Goal: Task Accomplishment & Management: Use online tool/utility

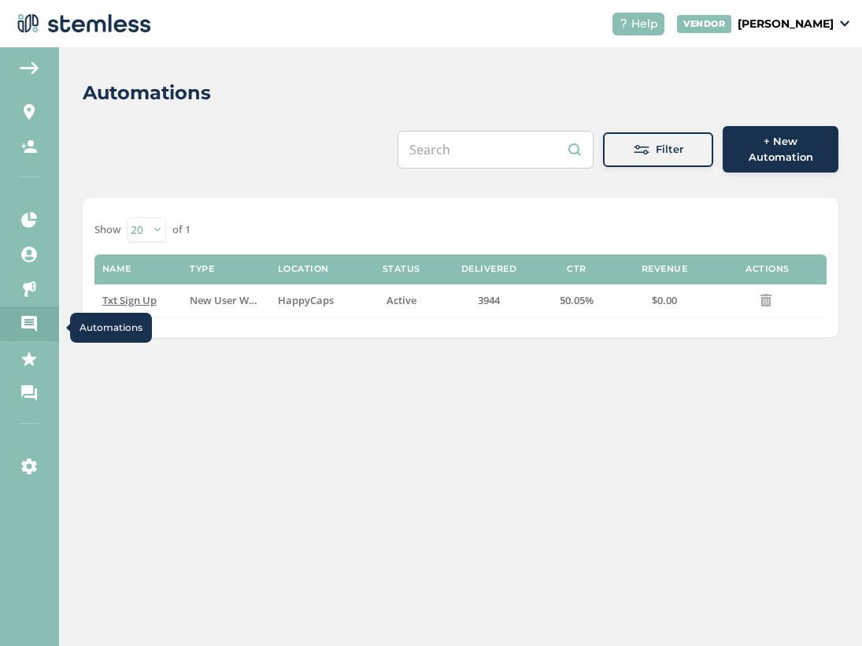
click at [26, 324] on icon at bounding box center [29, 324] width 16 height 16
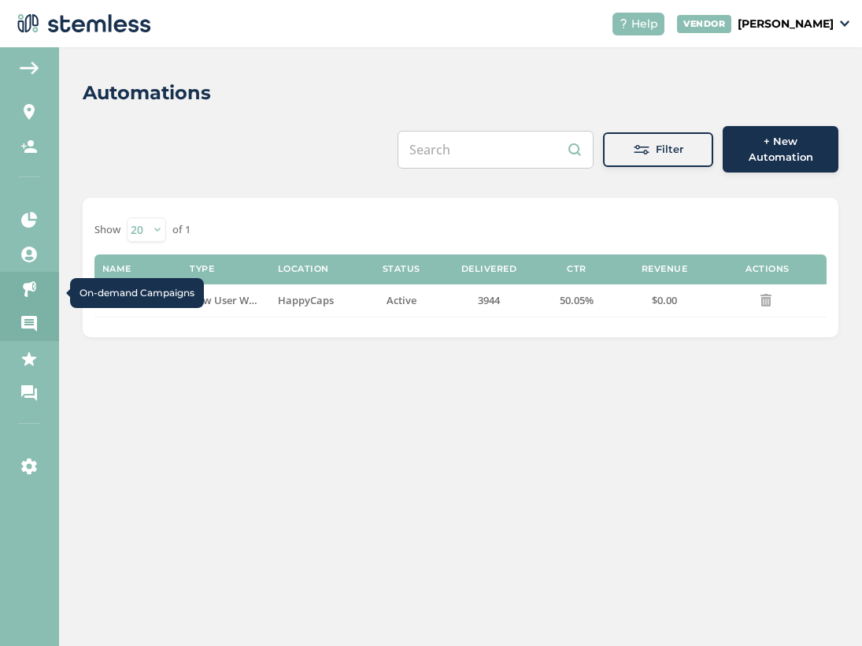
click at [38, 294] on link "On-demand Campaigns" at bounding box center [29, 289] width 59 height 35
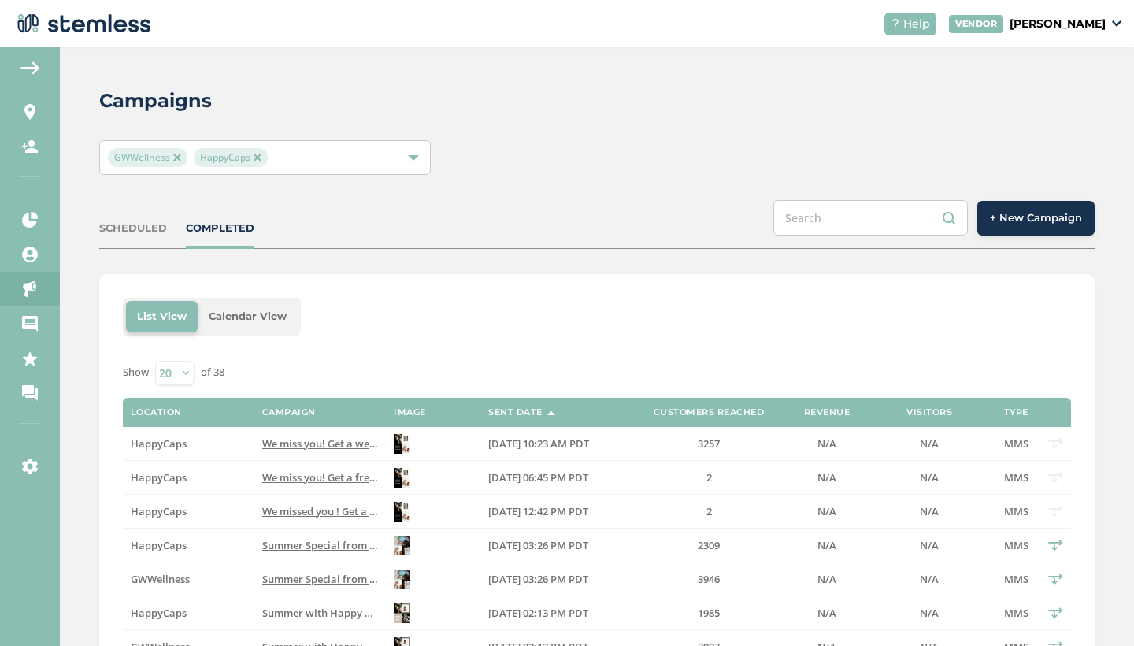
click at [861, 224] on span "+ New Campaign" at bounding box center [1036, 218] width 92 height 16
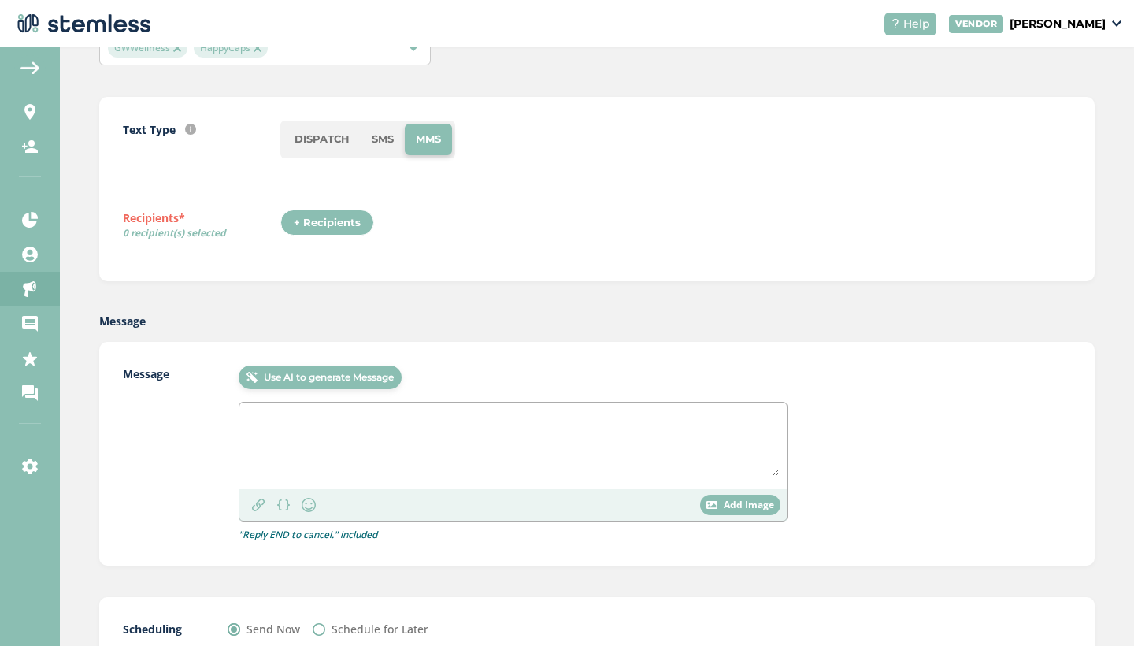
scroll to position [136, 0]
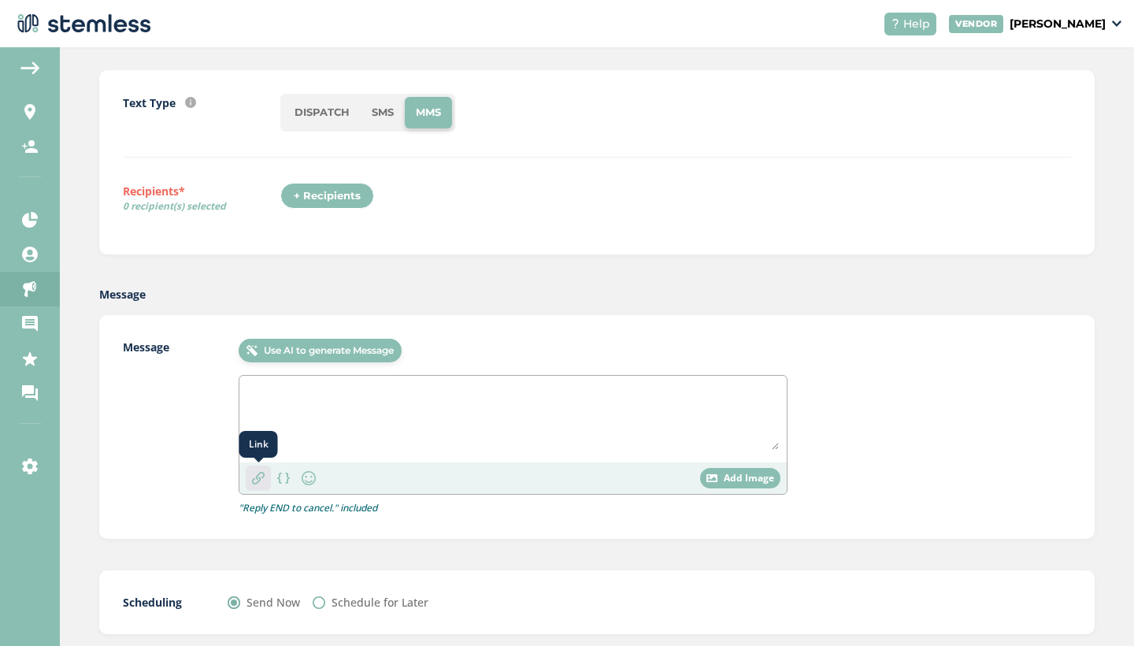
click at [261, 475] on img at bounding box center [258, 478] width 13 height 13
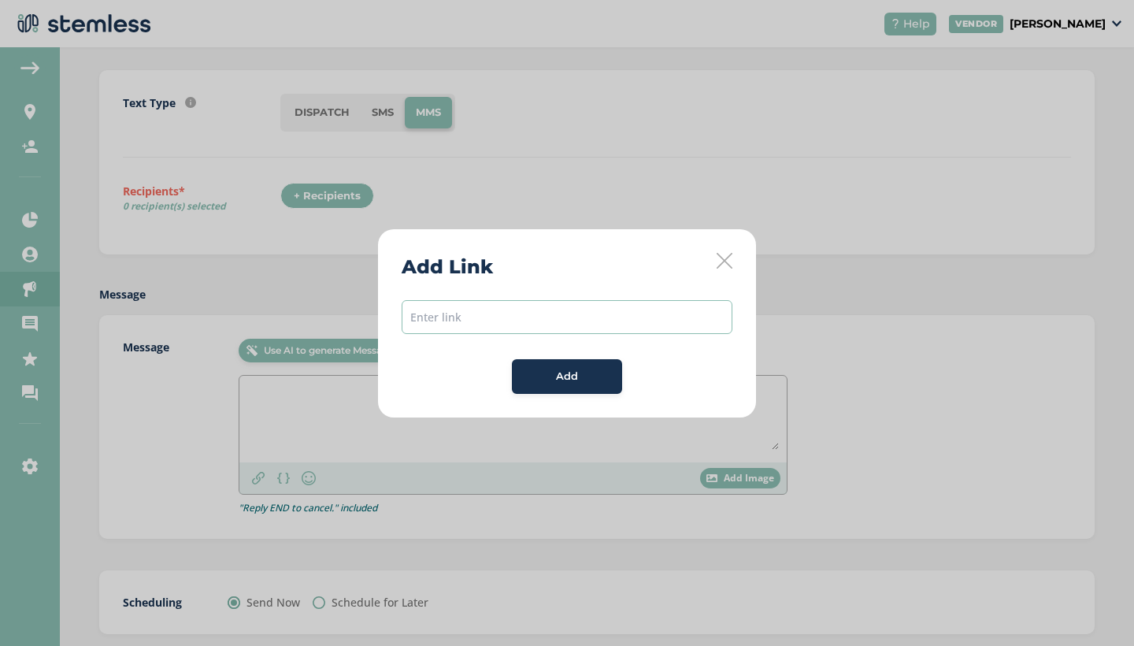
click at [512, 311] on input "text" at bounding box center [567, 317] width 331 height 34
paste input "https://shop.happycapswellness.com/password"
type input "https://shop.happycapswellness.com/password"
click at [593, 372] on div "Add" at bounding box center [566, 377] width 85 height 16
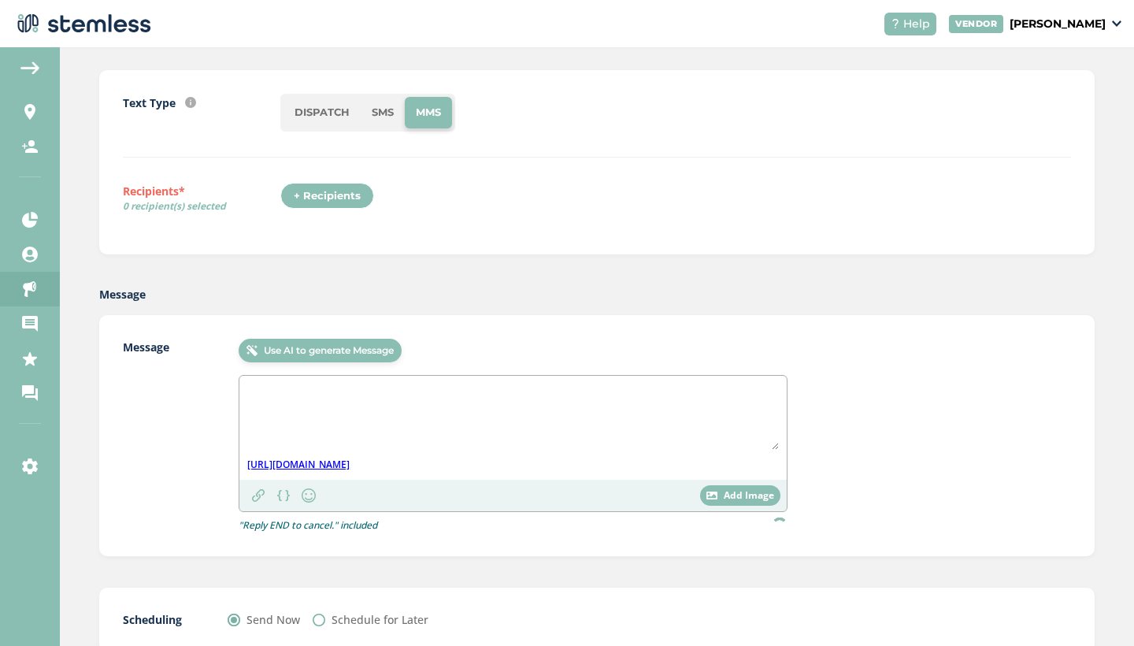
click at [340, 196] on div "+ Recipients" at bounding box center [327, 196] width 94 height 27
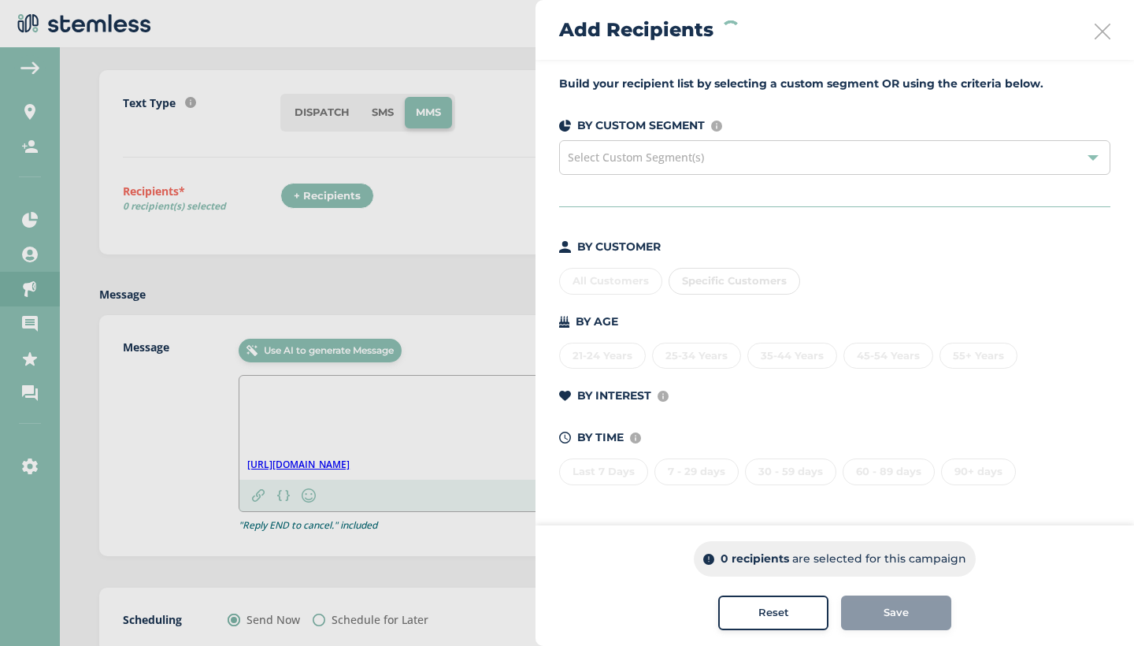
click at [674, 152] on span "Select Custom Segment(s)" at bounding box center [636, 157] width 136 height 15
click at [613, 278] on div "All Customers" at bounding box center [610, 281] width 103 height 27
click at [861, 35] on icon at bounding box center [1102, 32] width 16 height 16
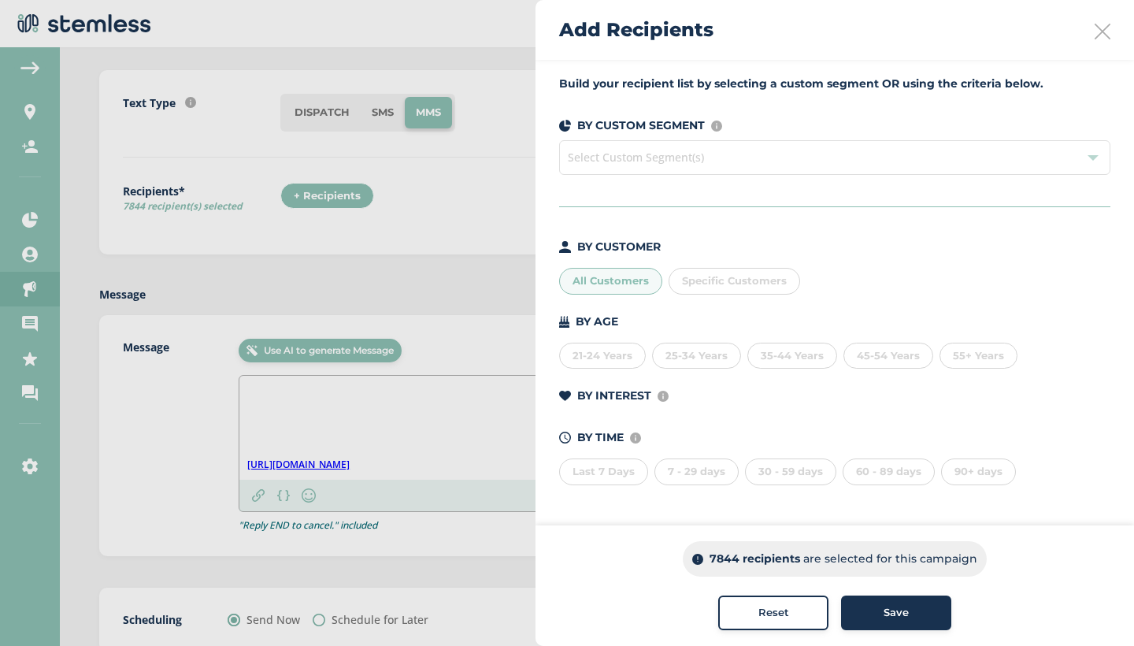
scroll to position [0, 0]
click at [861, 610] on span "Save" at bounding box center [895, 613] width 25 height 16
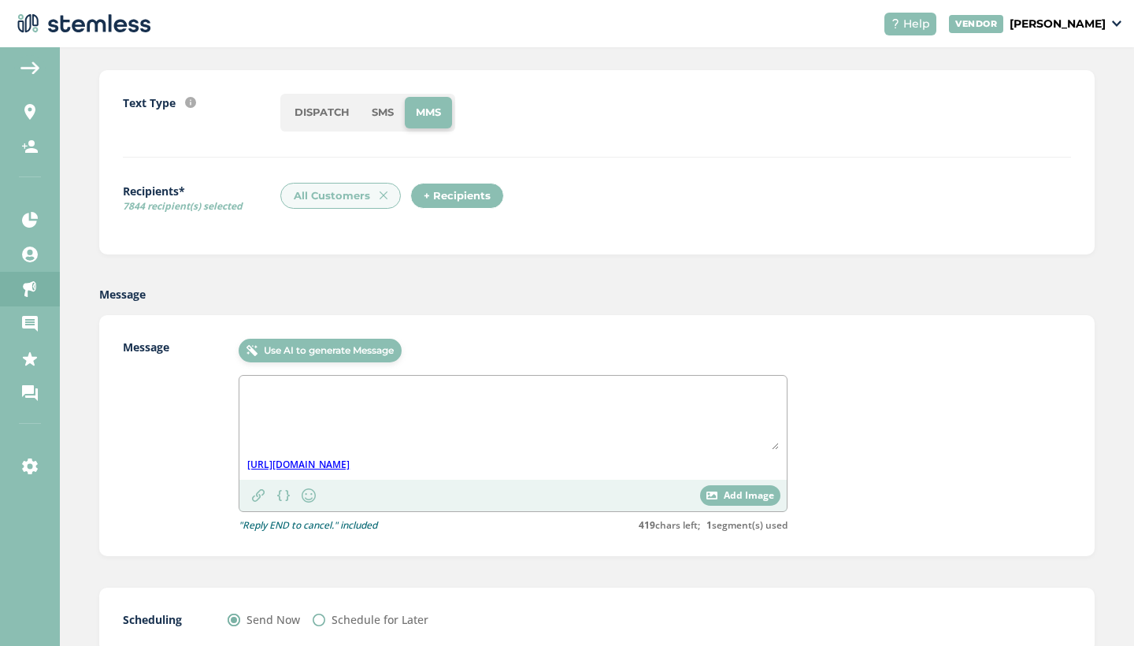
click at [752, 495] on span "Add Image" at bounding box center [749, 495] width 50 height 14
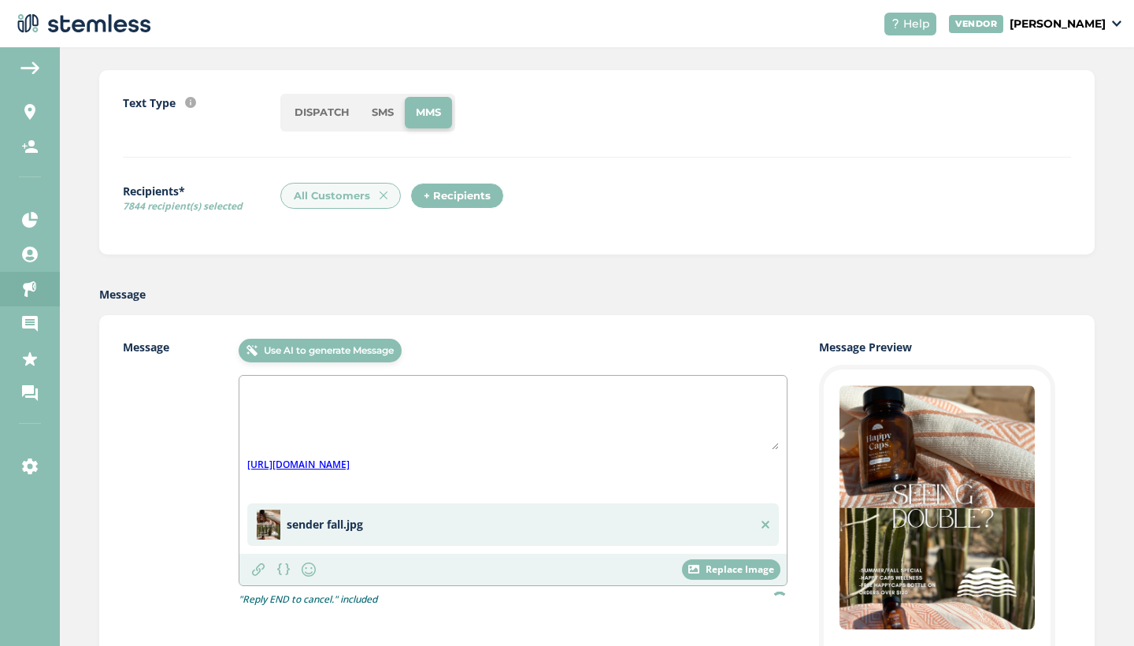
click at [457, 400] on textarea at bounding box center [512, 416] width 531 height 66
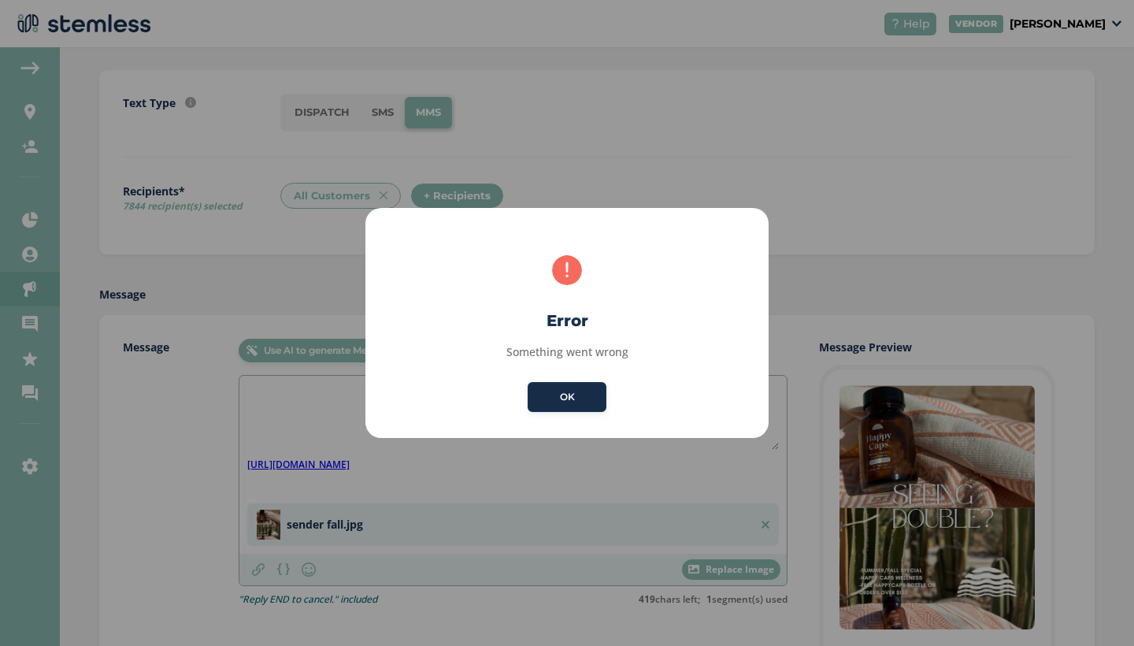
click at [556, 395] on button "OK" at bounding box center [567, 397] width 79 height 30
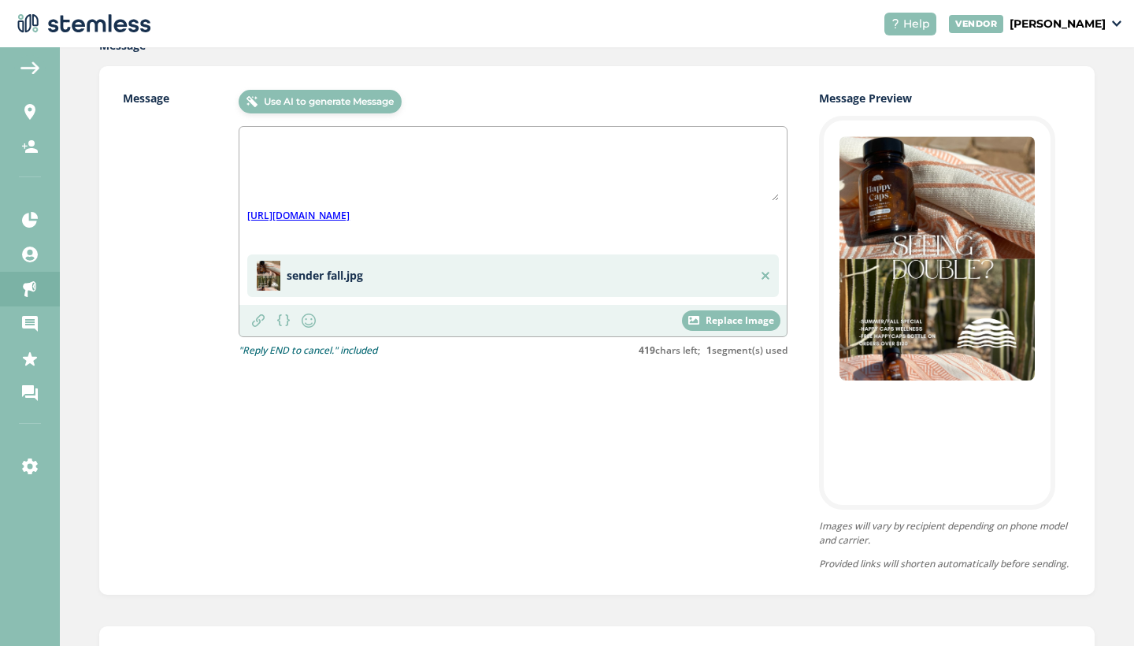
scroll to position [381, 0]
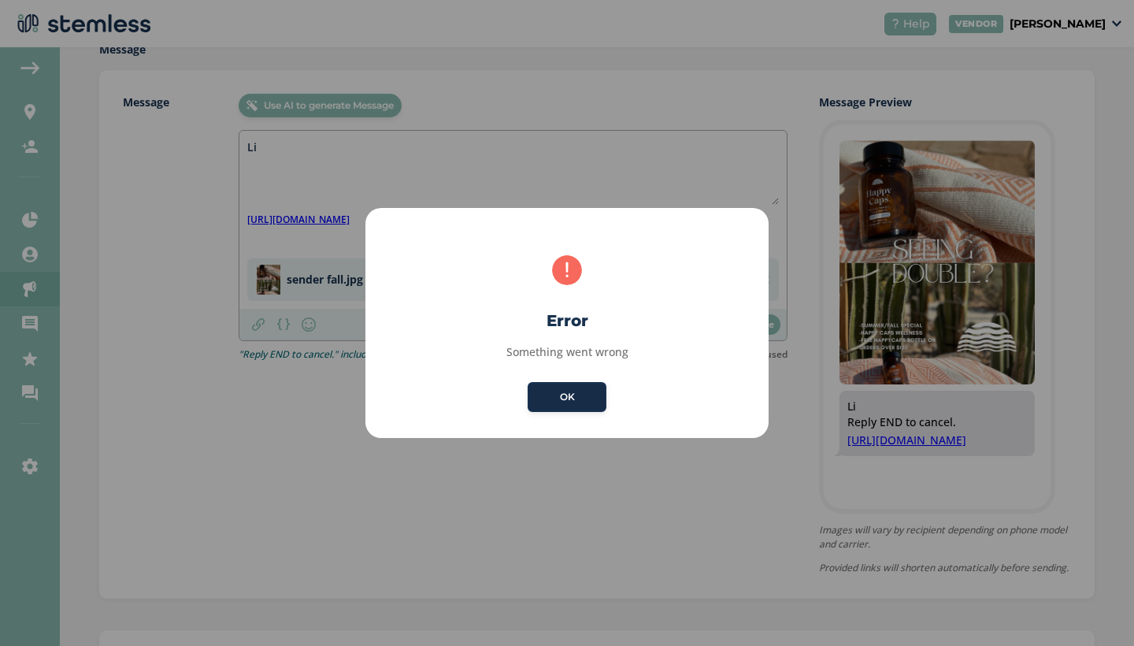
click at [569, 400] on button "OK" at bounding box center [567, 397] width 79 height 30
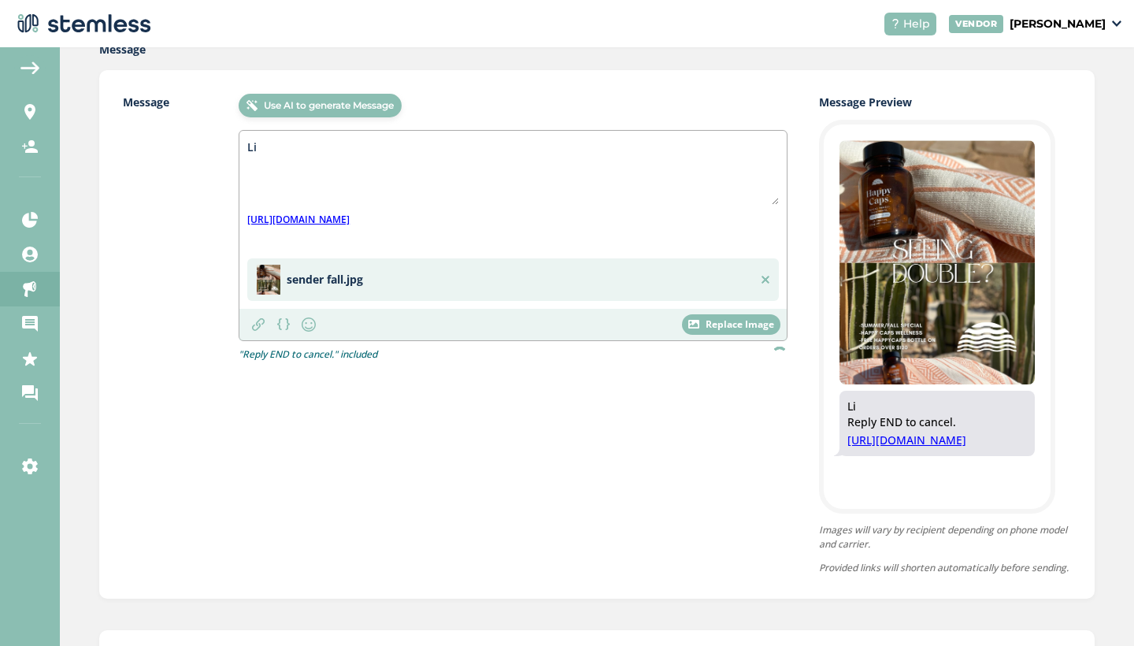
type textarea "L"
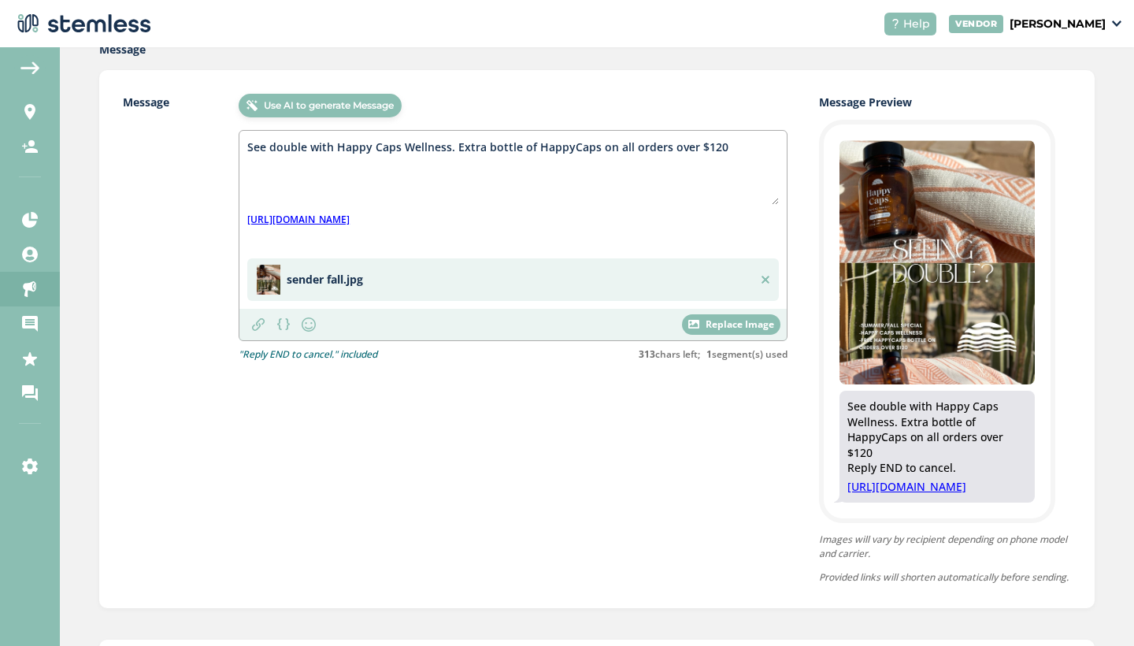
drag, startPoint x: 248, startPoint y: 146, endPoint x: 449, endPoint y: 145, distance: 200.8
click at [449, 145] on textarea "See double with Happy Caps Wellness. Extra bottle of HappyCaps on all orders ov…" at bounding box center [512, 172] width 531 height 66
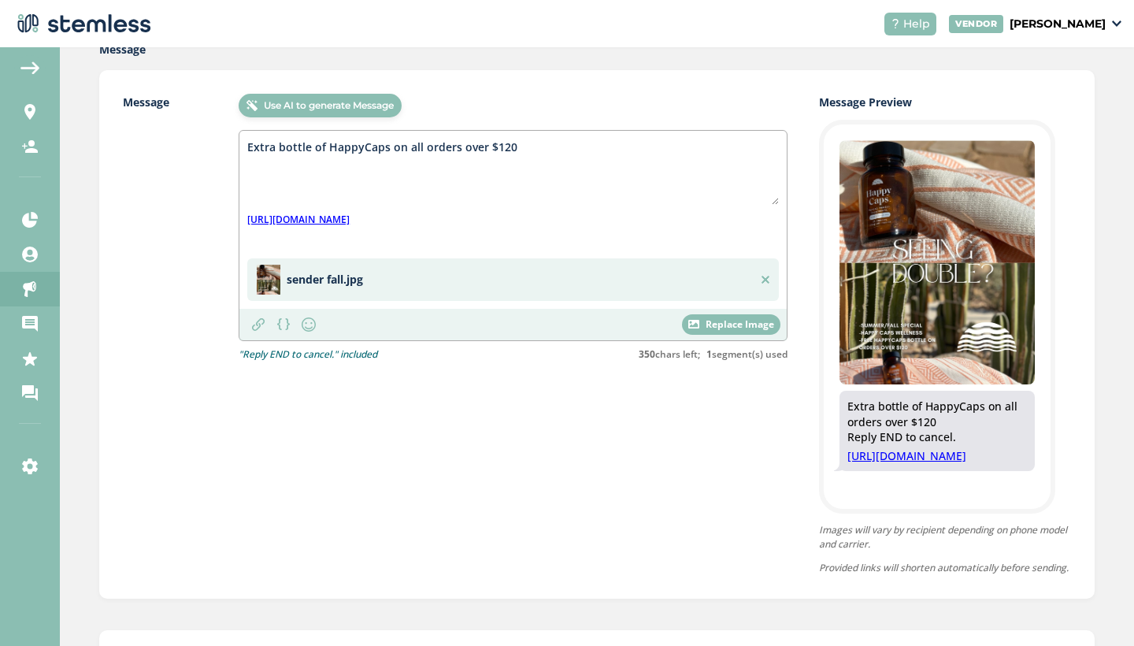
click at [539, 142] on textarea "Extra bottle of HappyCaps on all orders over $120" at bounding box center [512, 172] width 531 height 66
click at [540, 148] on textarea "Extra bottle of HappyCaps on all orders over $120. Valif thru" at bounding box center [512, 172] width 531 height 66
click at [588, 146] on textarea "Extra bottle of HappyCaps on all orders over $120. Valid thru" at bounding box center [512, 172] width 531 height 66
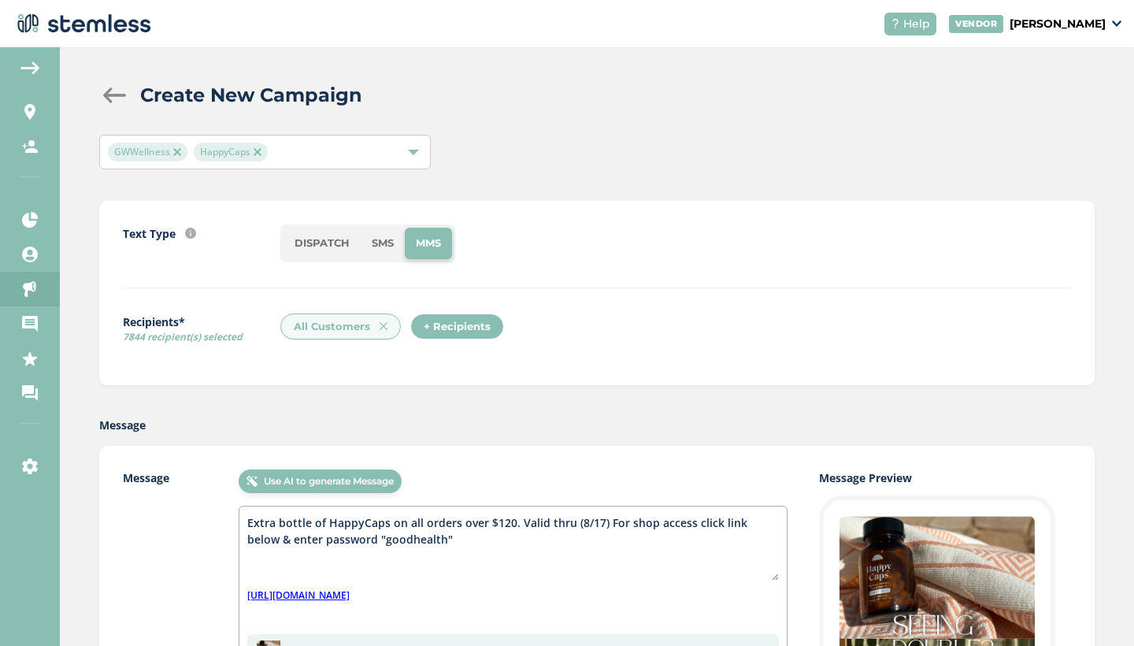
scroll to position [0, 0]
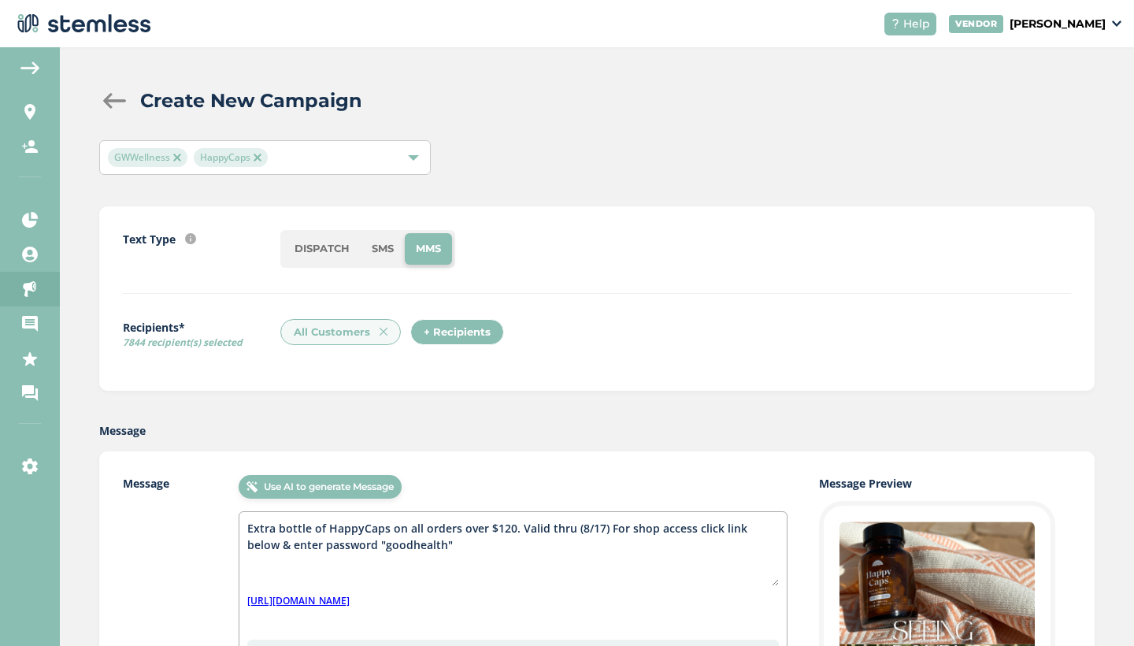
click at [335, 334] on div "All Customers" at bounding box center [340, 332] width 120 height 27
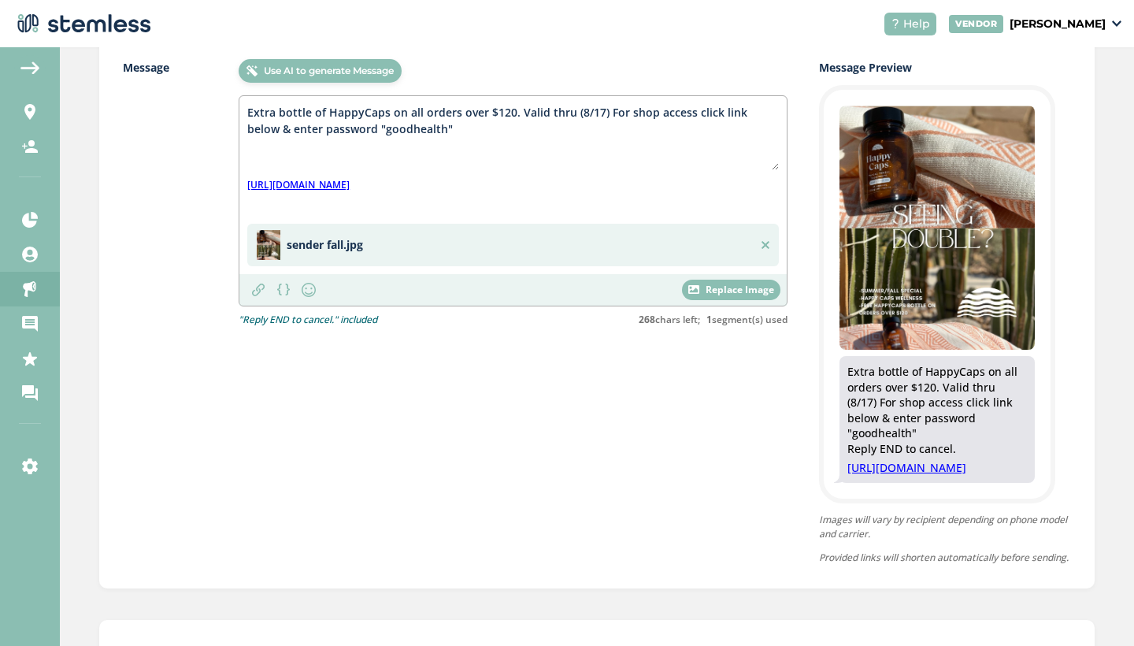
scroll to position [370, 0]
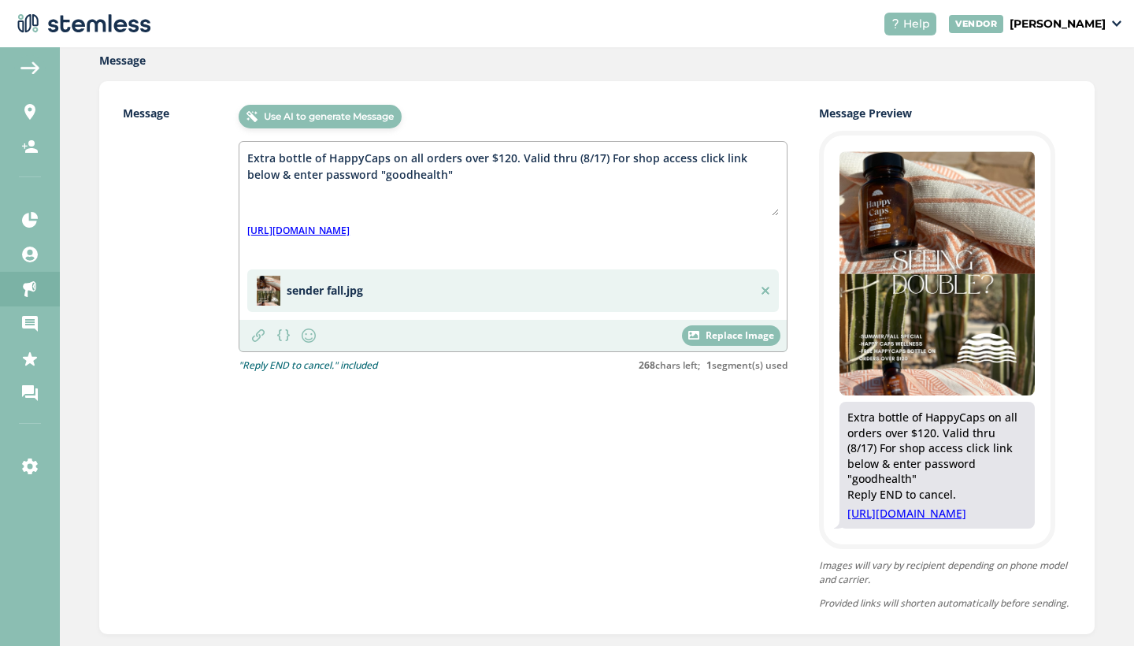
click at [248, 157] on textarea "Extra bottle of HappyCaps on all orders over $120. Valid thru (8/17) For shop a…" at bounding box center [512, 183] width 531 height 66
click at [569, 185] on textarea "See double with this extra bottle of HappyCaps on all orders over $120. Valid t…" at bounding box center [512, 183] width 531 height 66
drag, startPoint x: 307, startPoint y: 157, endPoint x: 217, endPoint y: 150, distance: 90.1
click at [217, 150] on div "Message Use AI to generate Message See double with this extra bottle of HappyCa…" at bounding box center [455, 239] width 665 height 268
type textarea "You can be... with this extra bottle of HappyCaps on all orders over $120. Vali…"
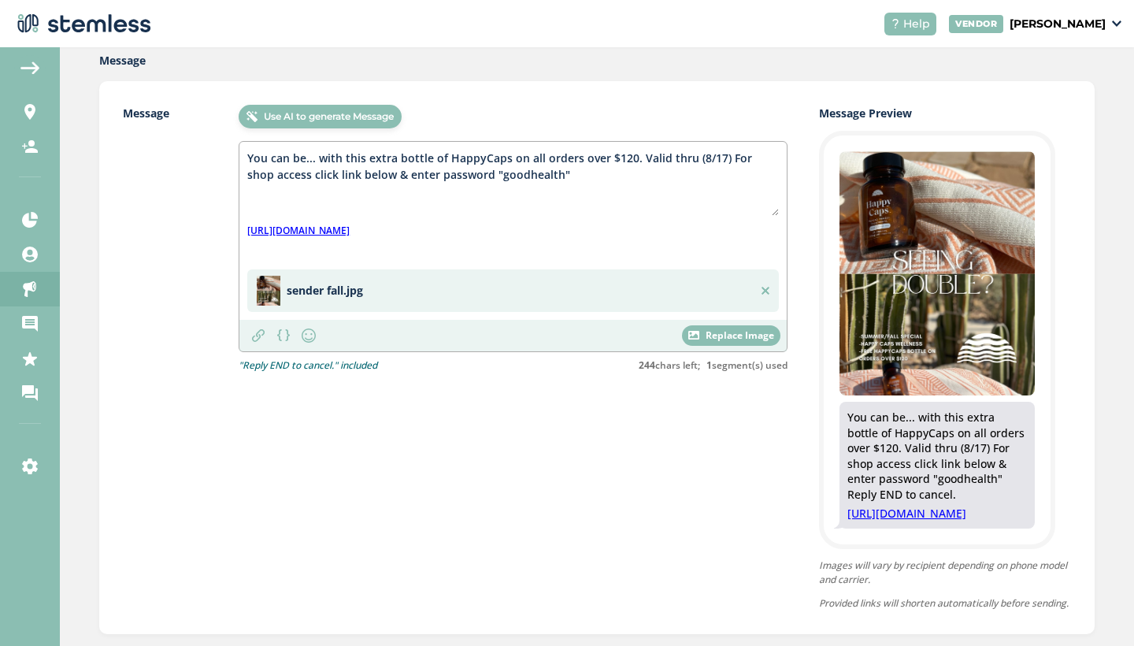
click at [625, 520] on div "Message Use AI to generate Message You can be... with this extra bottle of Happ…" at bounding box center [455, 358] width 665 height 506
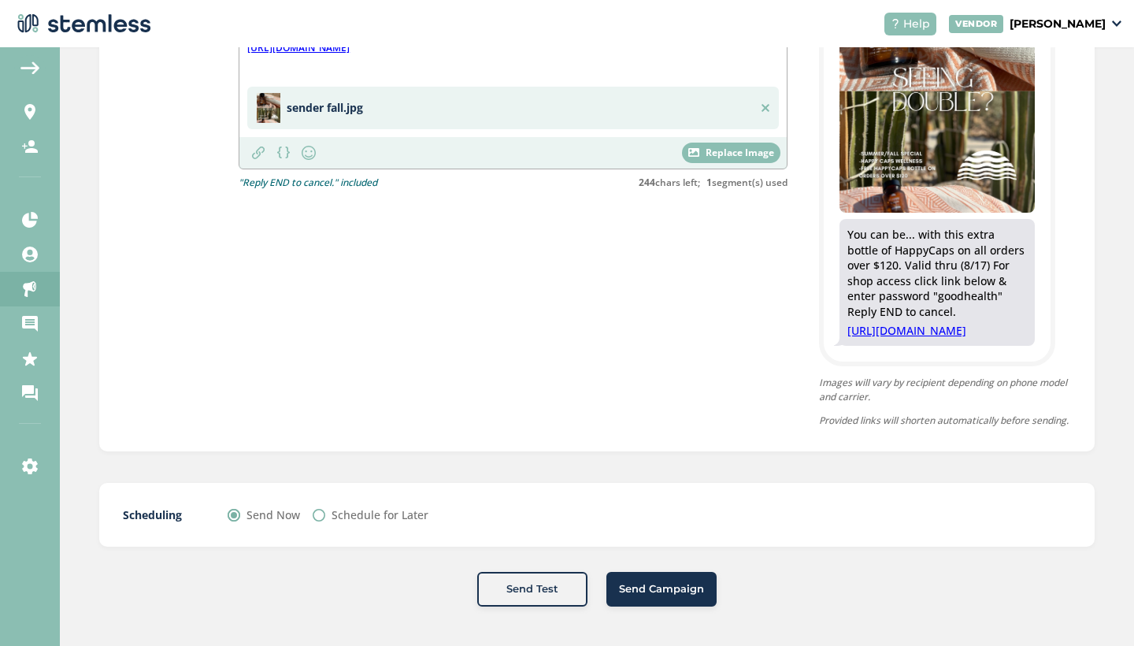
scroll to position [578, 0]
click at [672, 593] on span "Send Campaign" at bounding box center [661, 589] width 85 height 16
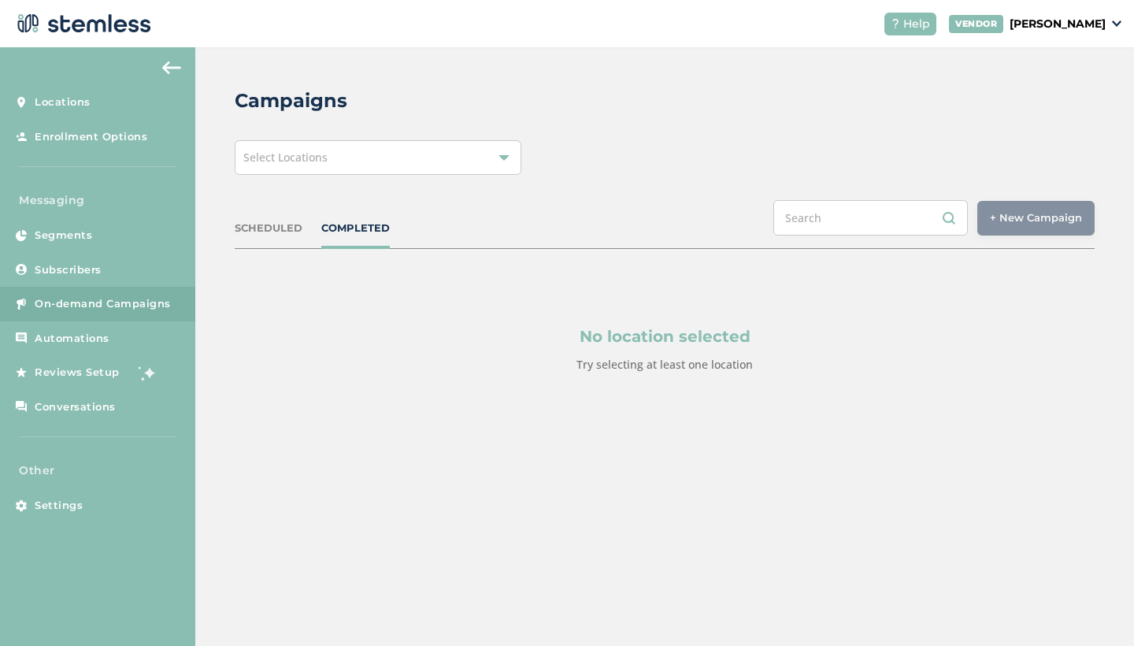
click at [460, 168] on div "Select Locations" at bounding box center [378, 157] width 287 height 35
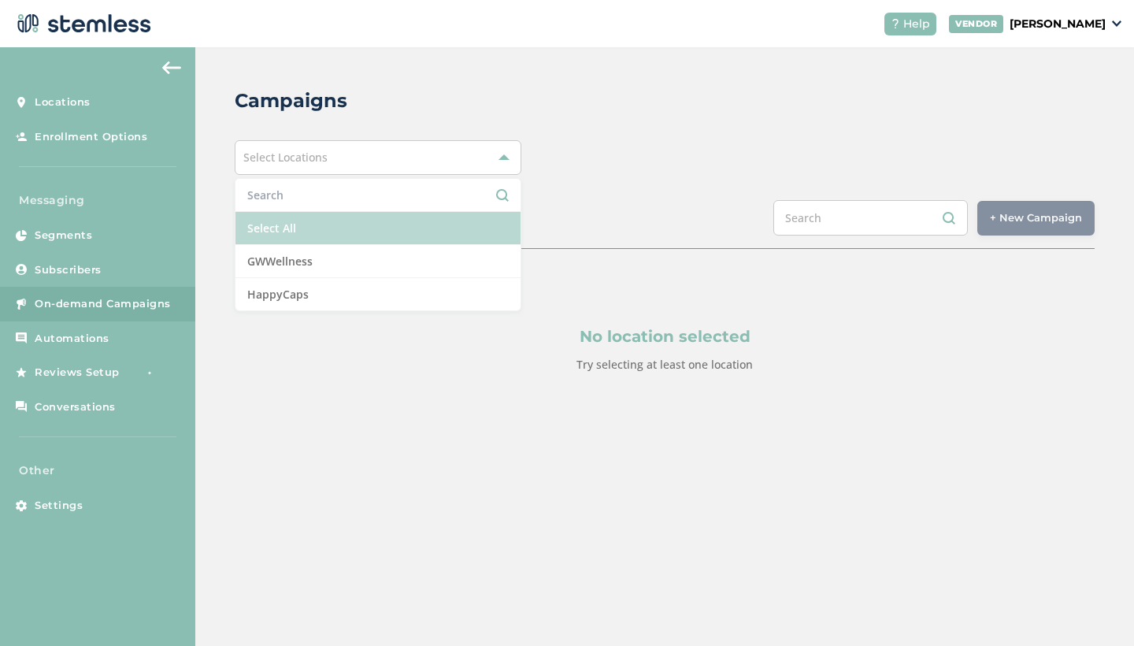
click at [422, 230] on li "Select All" at bounding box center [377, 228] width 285 height 33
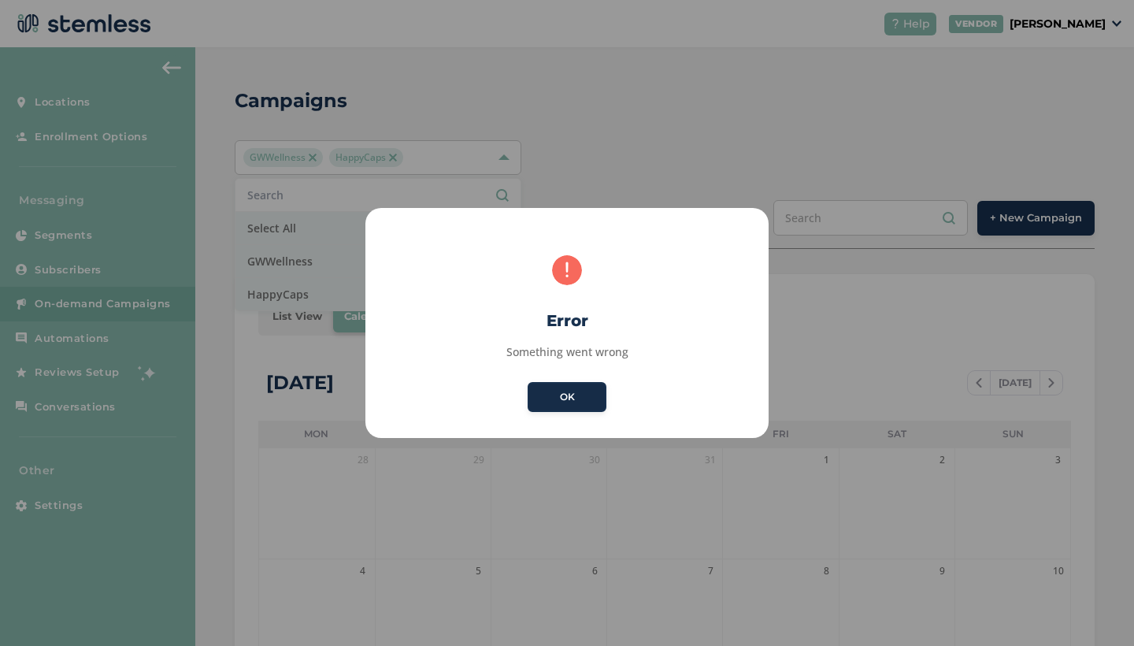
click at [589, 394] on button "OK" at bounding box center [567, 397] width 79 height 30
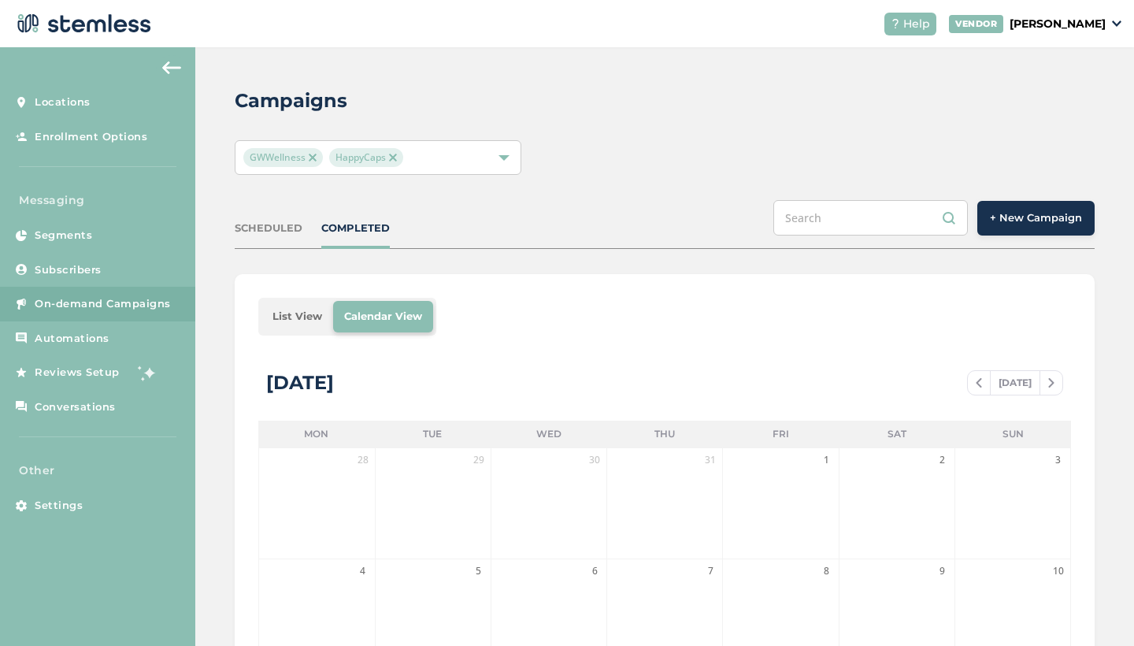
click at [312, 315] on li "List View" at bounding box center [297, 316] width 72 height 31
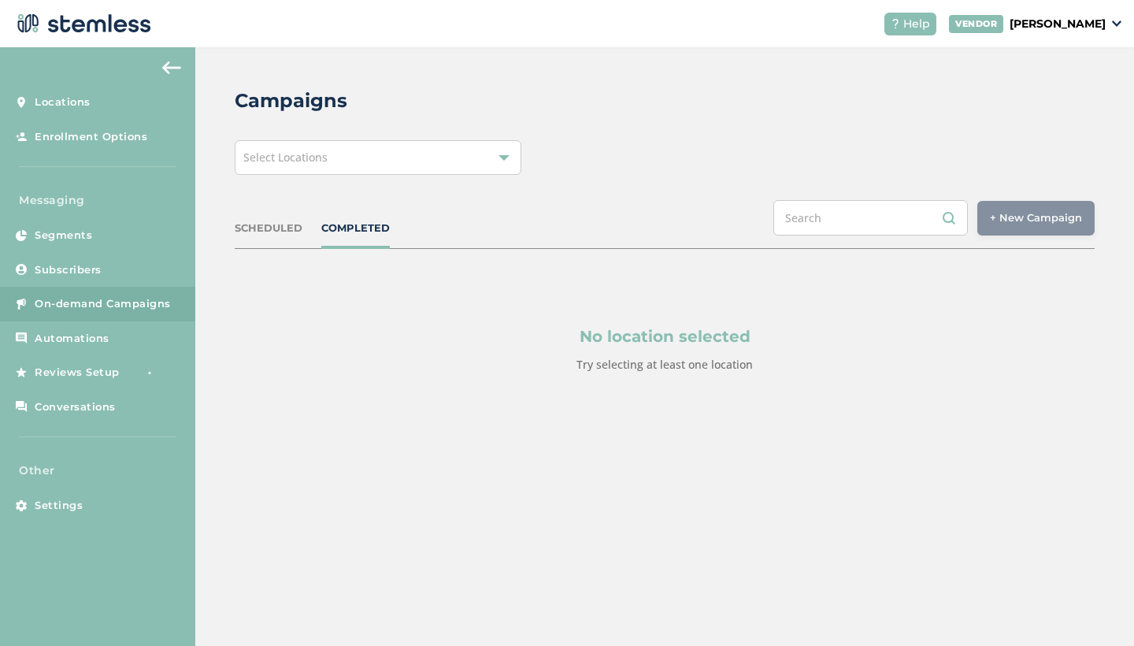
click at [467, 161] on div "Select Locations" at bounding box center [378, 157] width 287 height 35
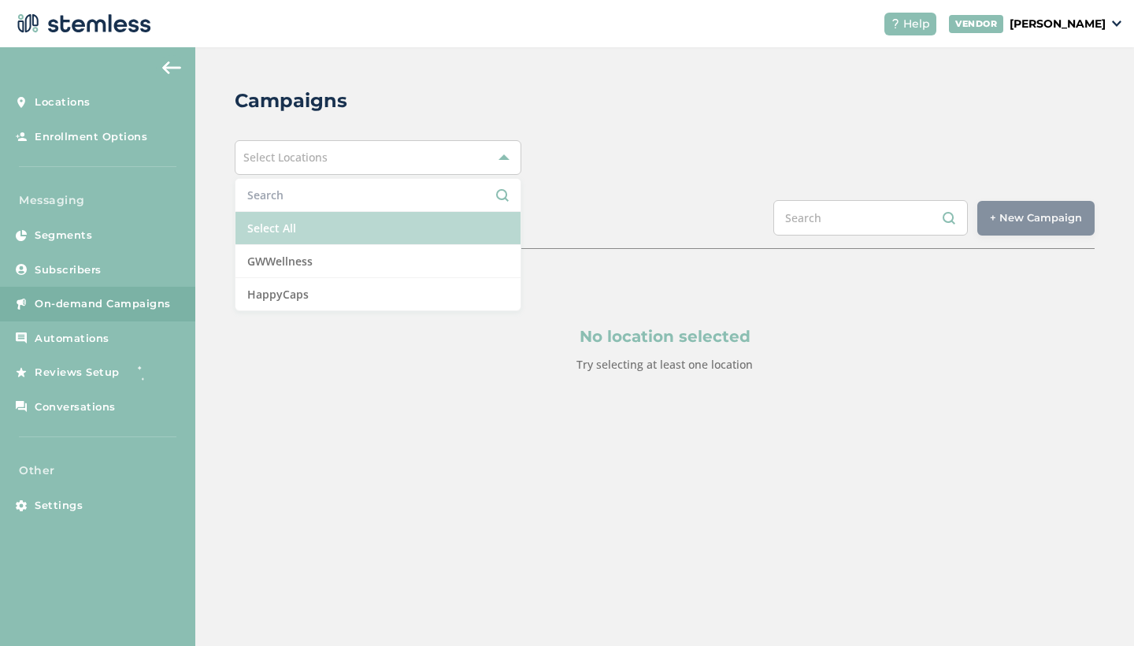
click at [414, 227] on li "Select All" at bounding box center [377, 228] width 285 height 33
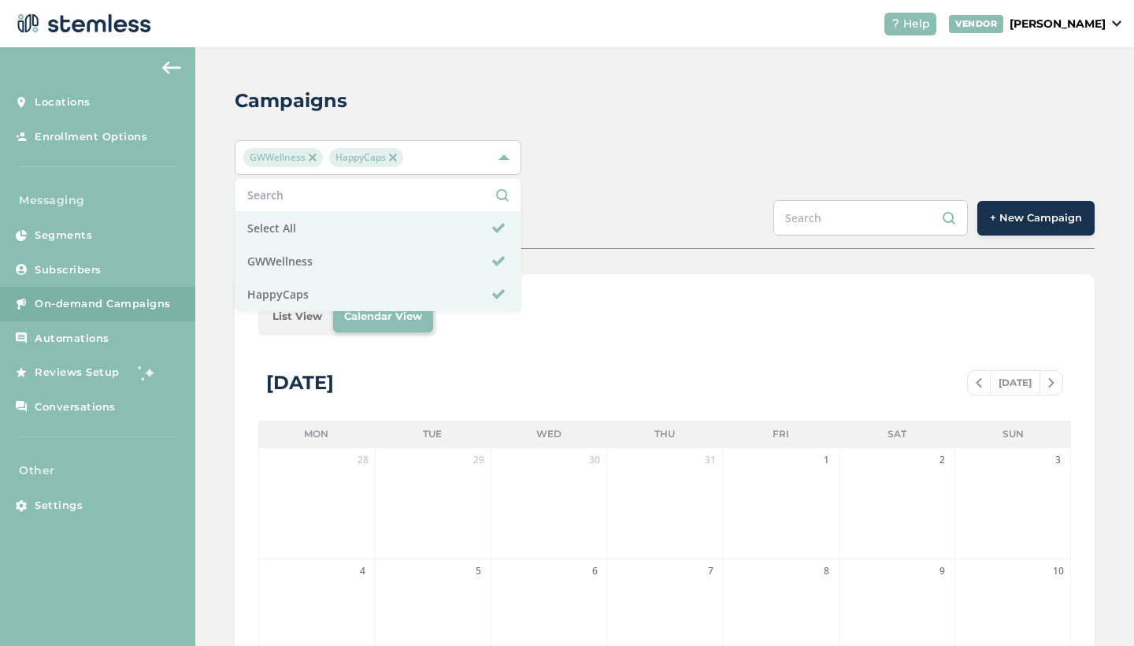
click at [301, 322] on li "List View" at bounding box center [297, 316] width 72 height 31
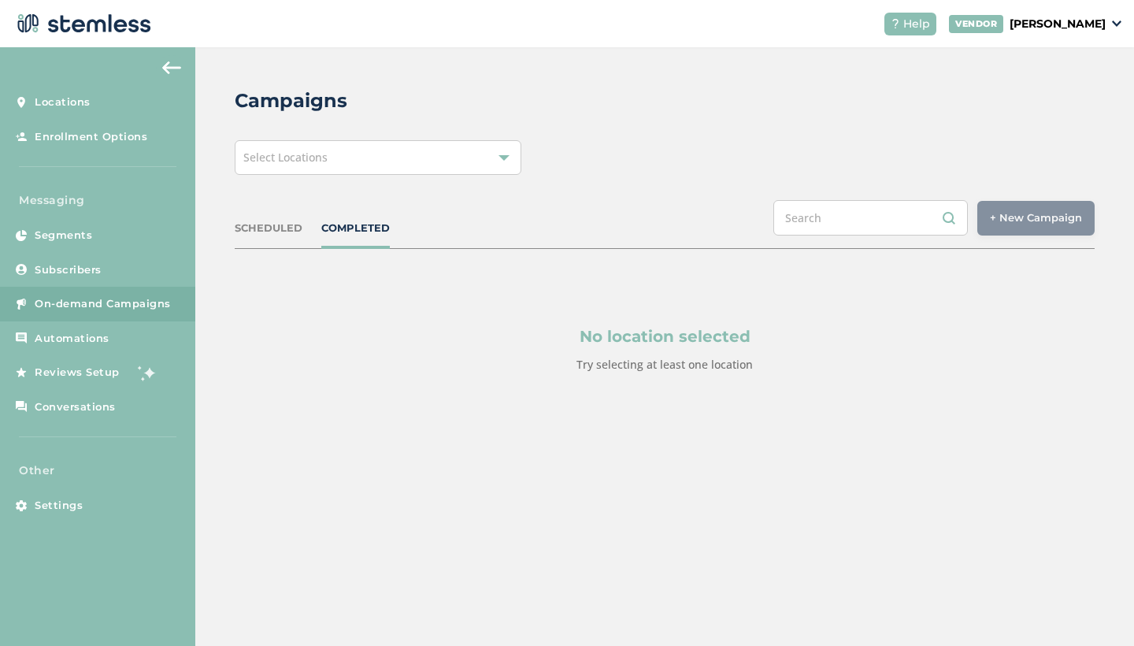
click at [335, 154] on div "Select Locations" at bounding box center [378, 157] width 287 height 35
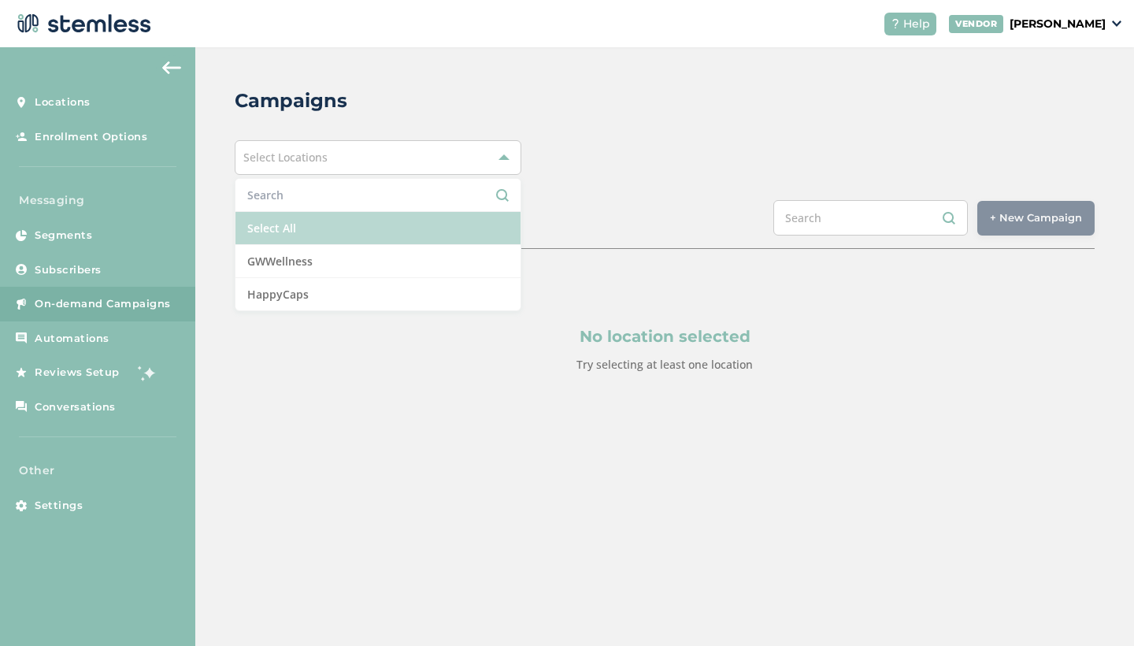
click at [338, 224] on li "Select All" at bounding box center [377, 228] width 285 height 33
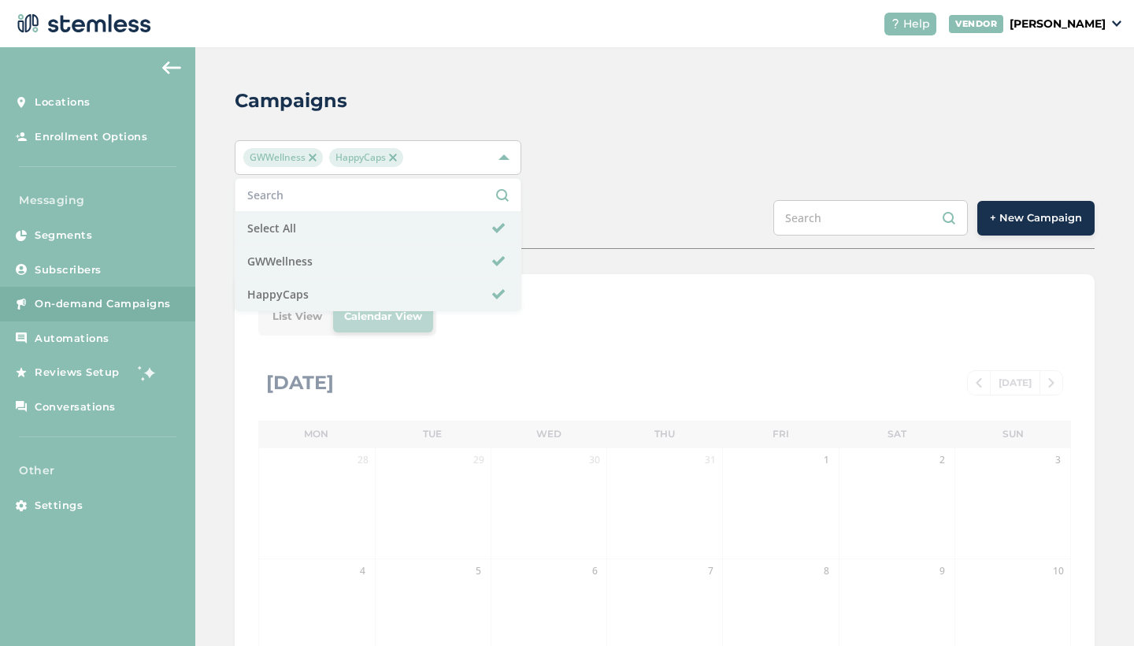
click at [289, 324] on div "List View Calendar View [DATE] [DATE] Mon Tue Wed Thu Fri Sat Sun 28 29 30 31 1…" at bounding box center [665, 650] width 860 height 753
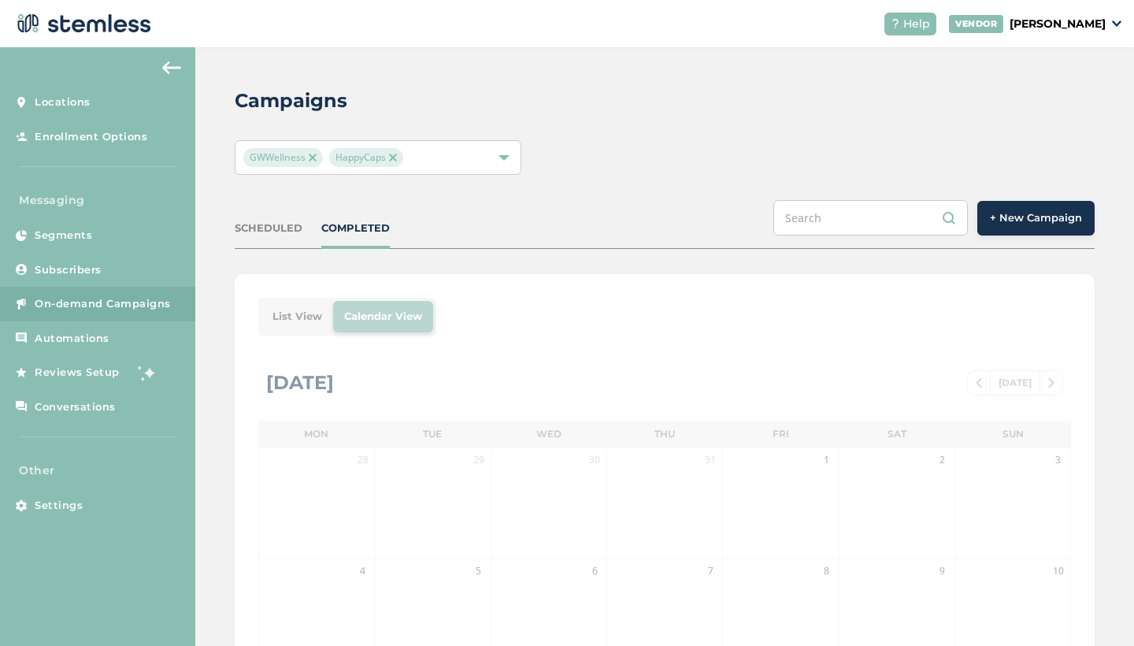
click at [300, 316] on div "List View Calendar View [DATE] [DATE] Mon Tue Wed Thu Fri Sat Sun 28 29 30 31 1…" at bounding box center [665, 650] width 860 height 753
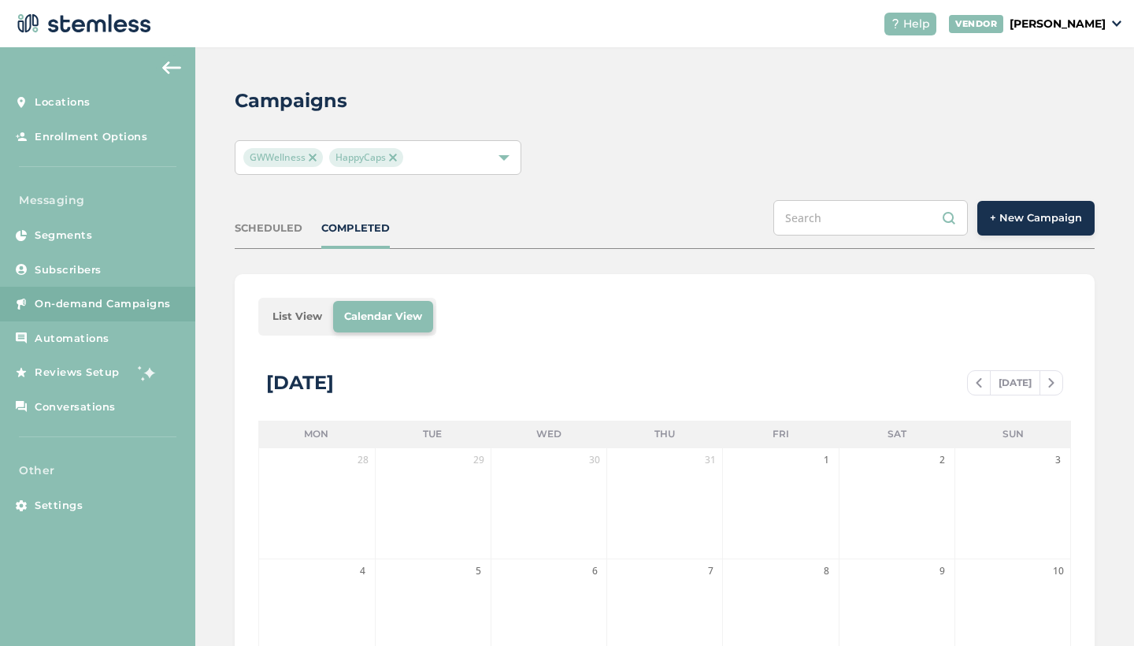
click at [289, 318] on li "List View" at bounding box center [297, 316] width 72 height 31
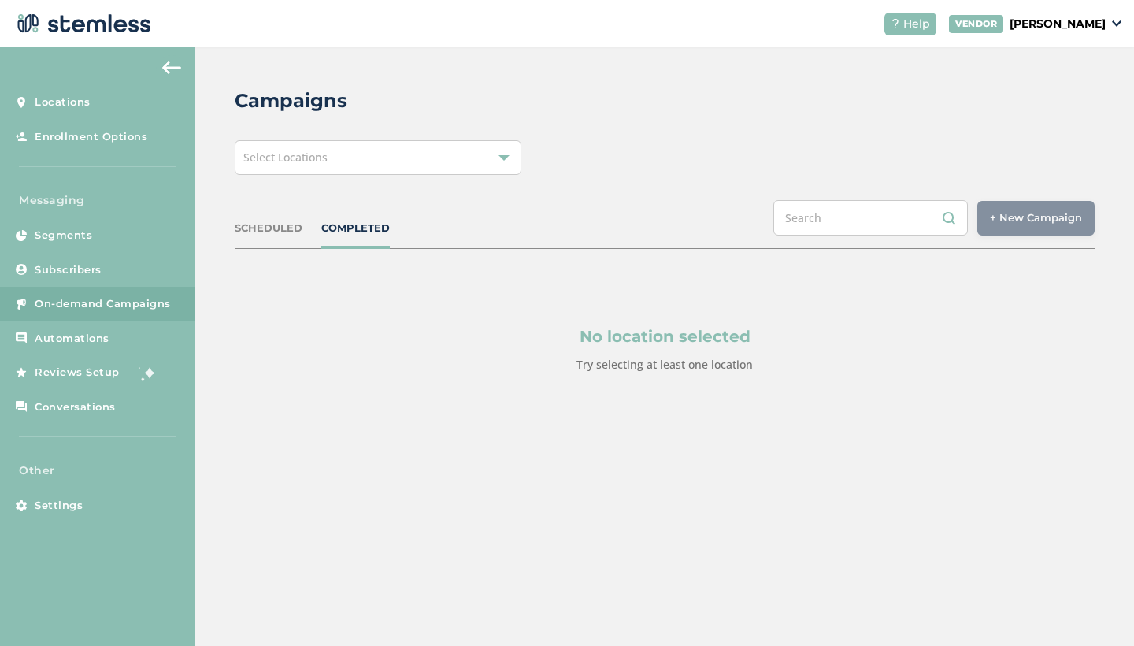
click at [442, 155] on div "Select Locations" at bounding box center [378, 157] width 287 height 35
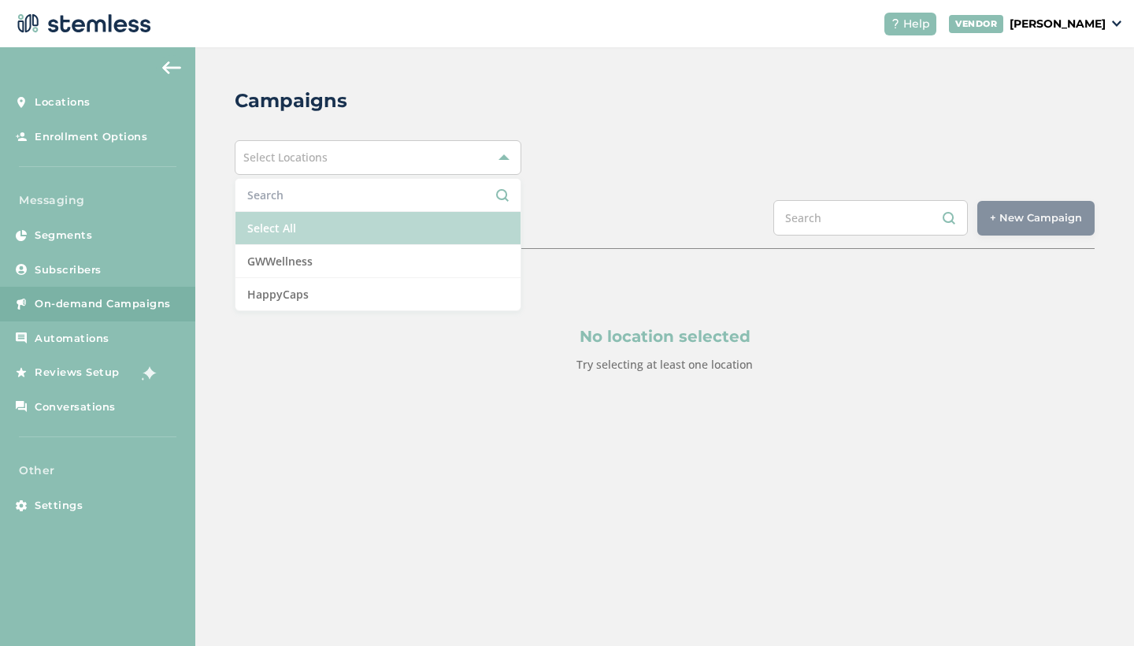
click at [353, 228] on li "Select All" at bounding box center [377, 228] width 285 height 33
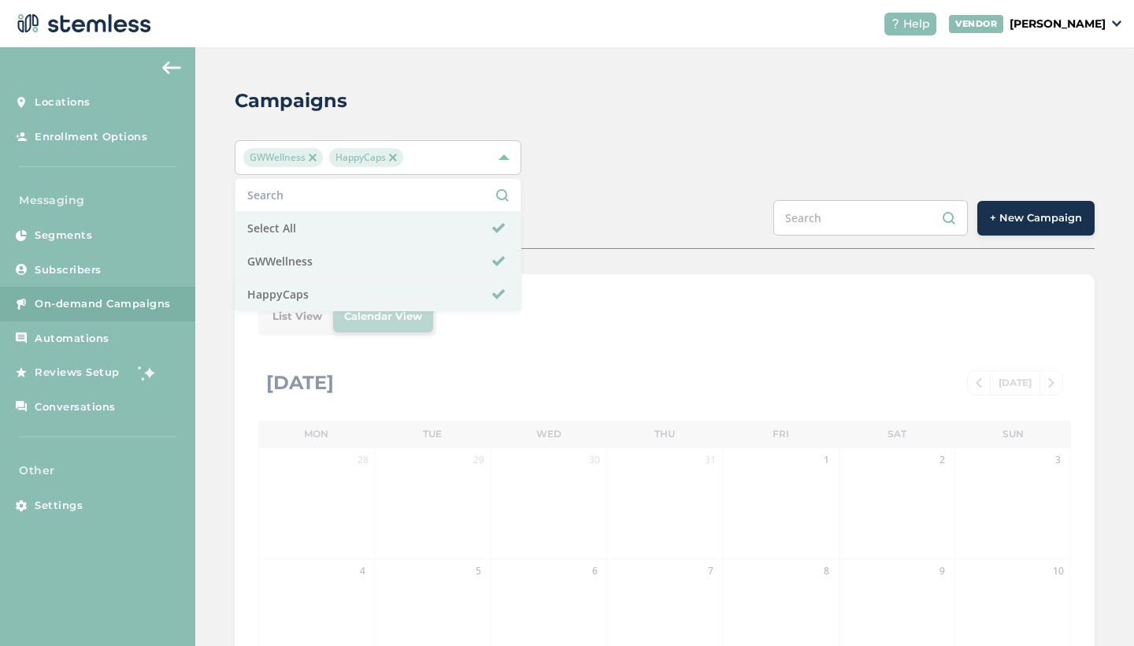
click at [611, 187] on div "Campaigns GWWellness HappyCaps Select All GWWellness HappyCaps SCHEDULED COMPLE…" at bounding box center [664, 556] width 939 height 1019
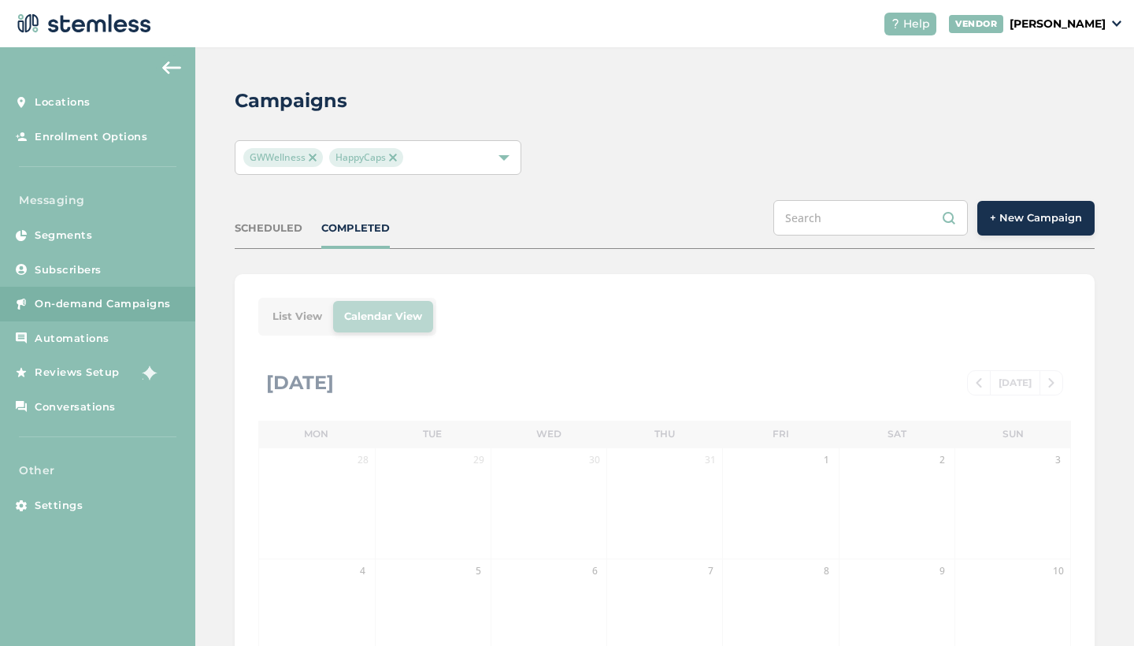
click at [298, 317] on div "List View Calendar View [DATE] [DATE] Mon Tue Wed Thu Fri Sat Sun 28 29 30 31 1…" at bounding box center [665, 650] width 860 height 753
click at [306, 316] on div "List View Calendar View [DATE] [DATE] Mon Tue Wed Thu Fri Sat Sun 28 29 30 31 1…" at bounding box center [665, 650] width 860 height 753
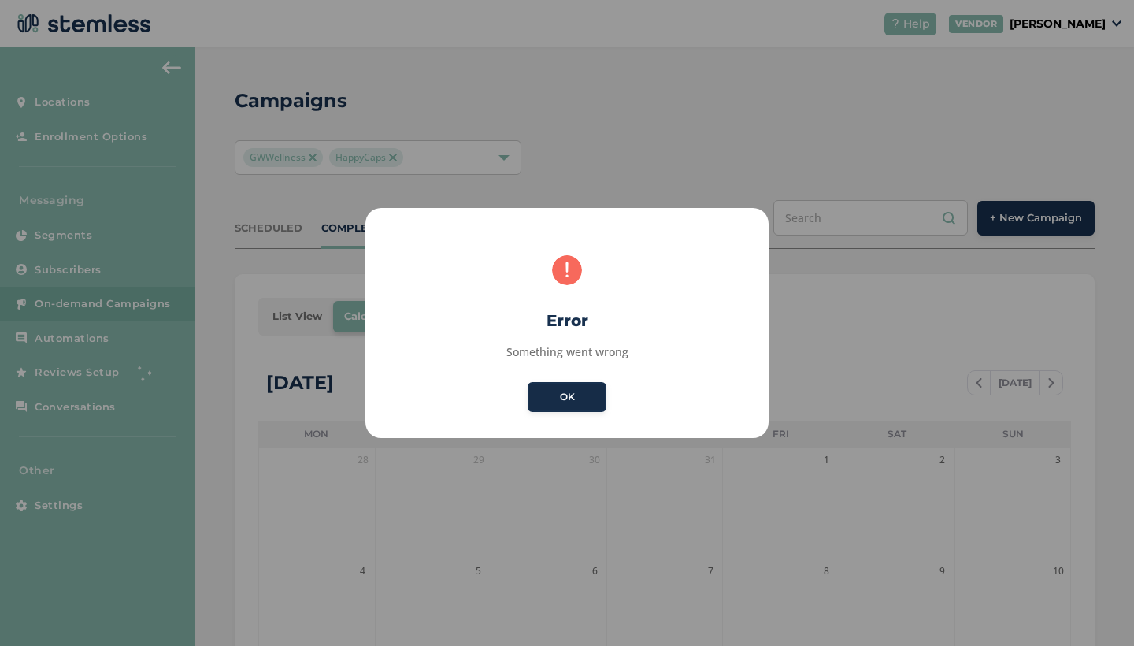
click at [590, 385] on button "OK" at bounding box center [567, 397] width 79 height 30
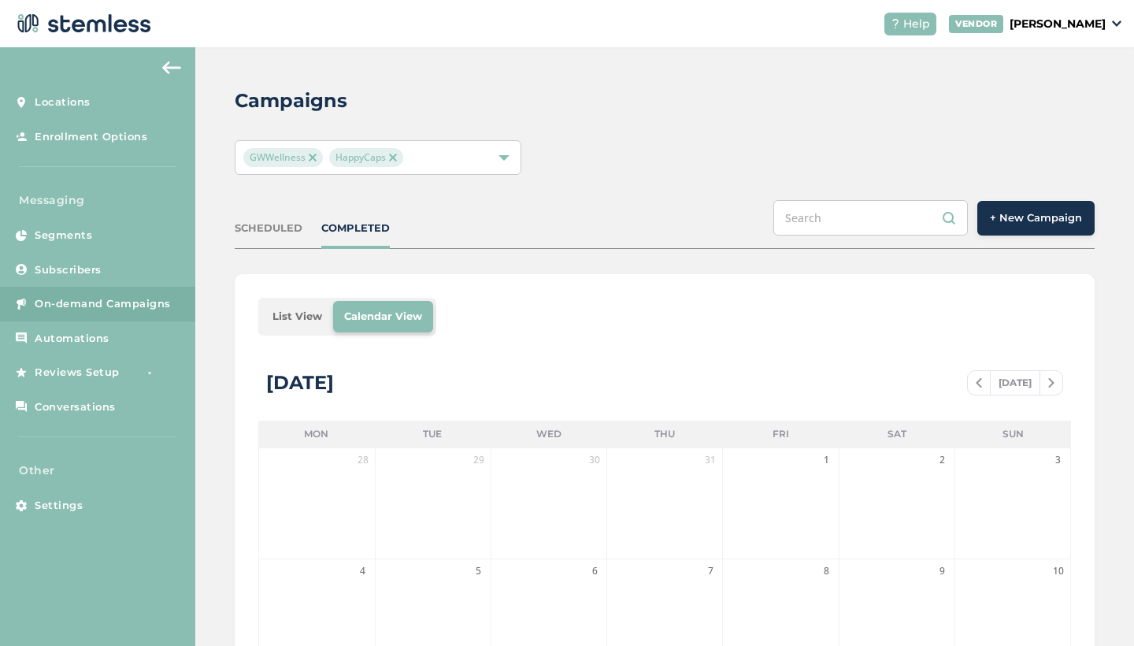
click at [294, 309] on li "List View" at bounding box center [297, 316] width 72 height 31
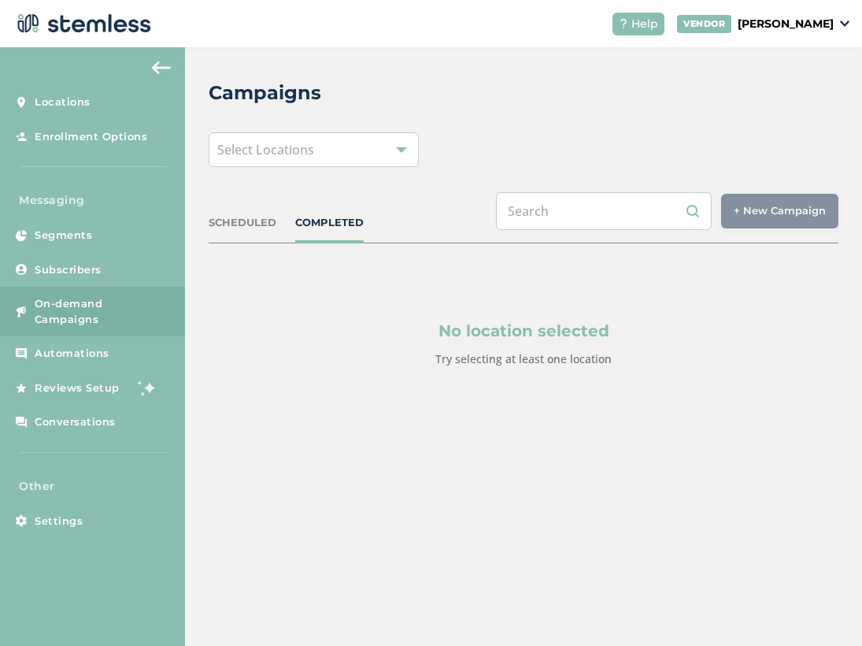
click at [328, 144] on div "Select Locations" at bounding box center [314, 149] width 210 height 35
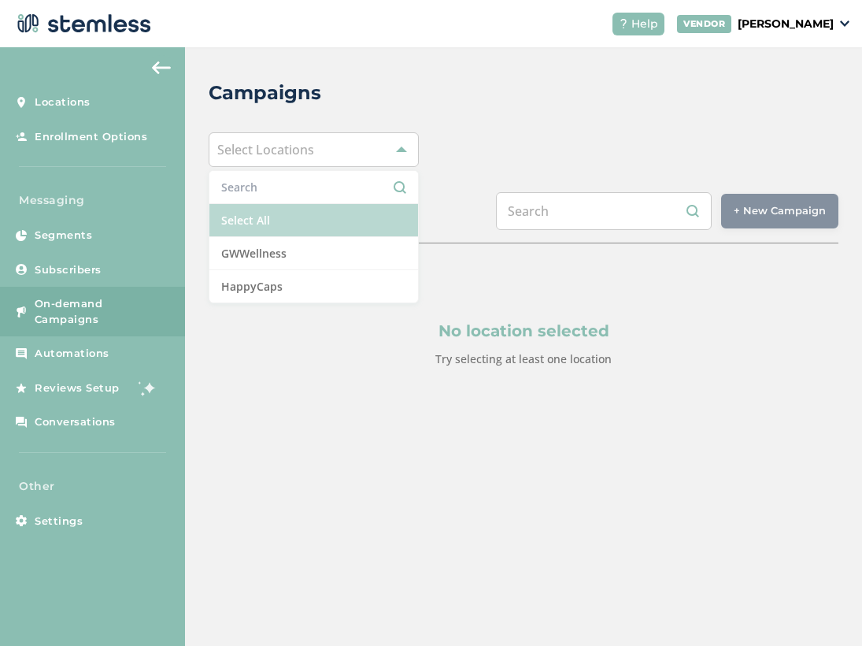
click at [263, 220] on li "Select All" at bounding box center [313, 220] width 209 height 33
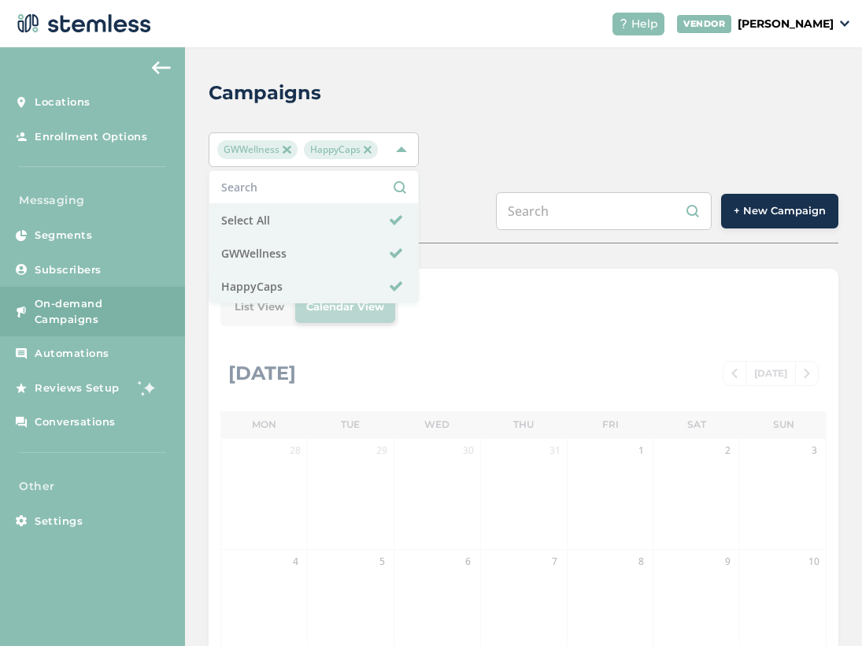
click at [520, 334] on div "List View Calendar View [DATE] [DATE] Mon Tue Wed Thu Fri Sat Sun 28 29 30 31 1…" at bounding box center [524, 641] width 630 height 745
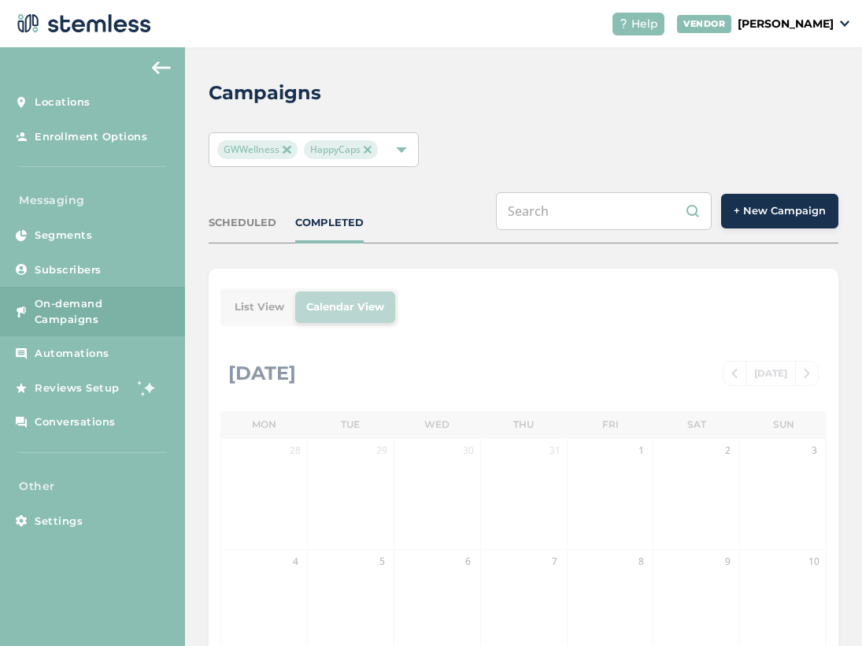
click at [262, 309] on div "List View Calendar View [DATE] [DATE] Mon Tue Wed Thu Fri Sat Sun 28 29 30 31 1…" at bounding box center [524, 641] width 630 height 745
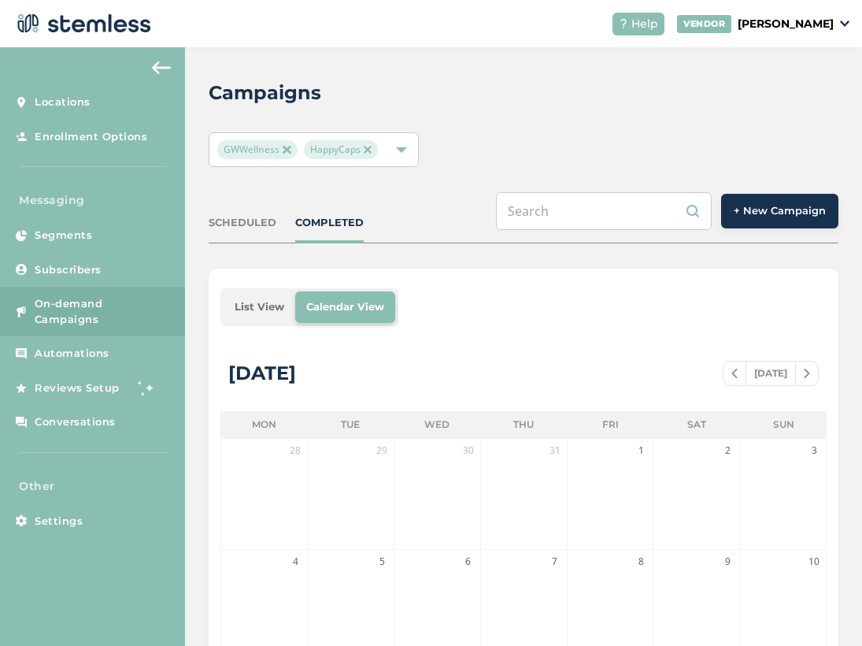
click at [278, 296] on li "List View" at bounding box center [260, 306] width 72 height 31
